Goal: Task Accomplishment & Management: Manage account settings

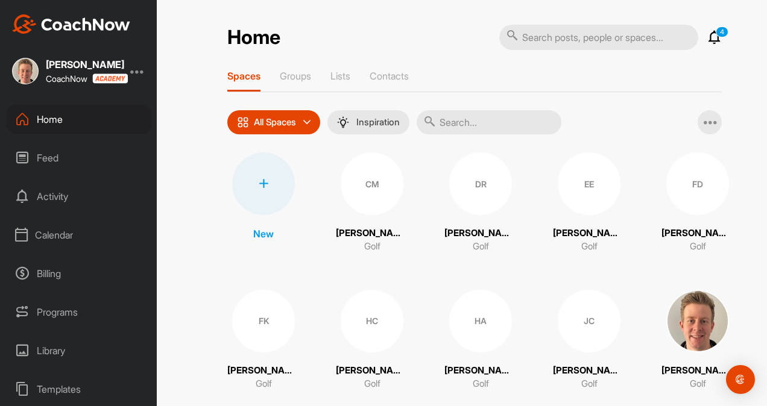
click at [139, 67] on div at bounding box center [137, 71] width 14 height 14
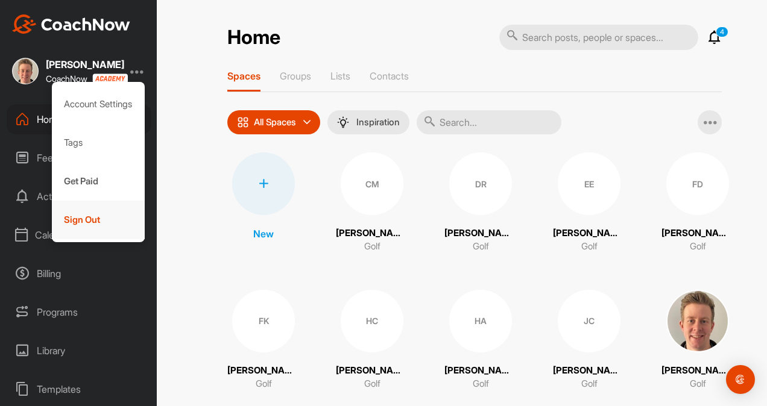
click at [92, 212] on div "Sign Out" at bounding box center [98, 220] width 93 height 39
